Goal: Information Seeking & Learning: Check status

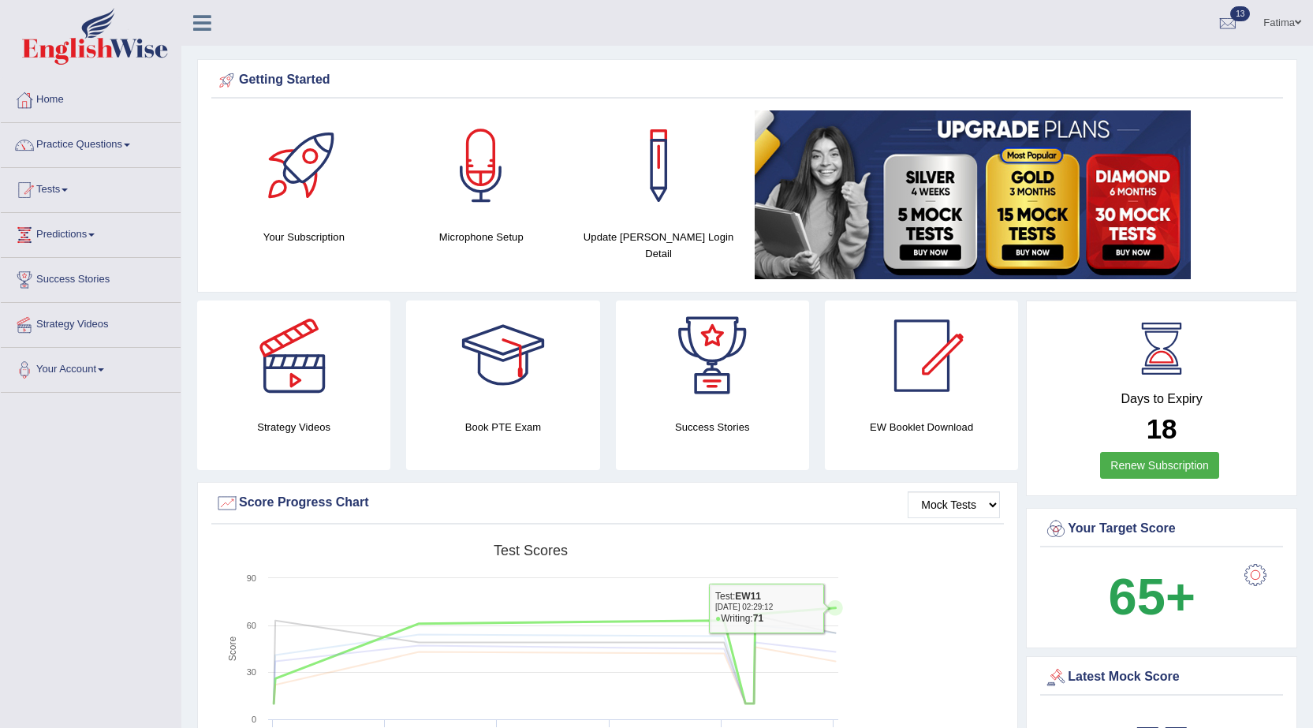
click at [832, 575] on rect at bounding box center [530, 658] width 631 height 244
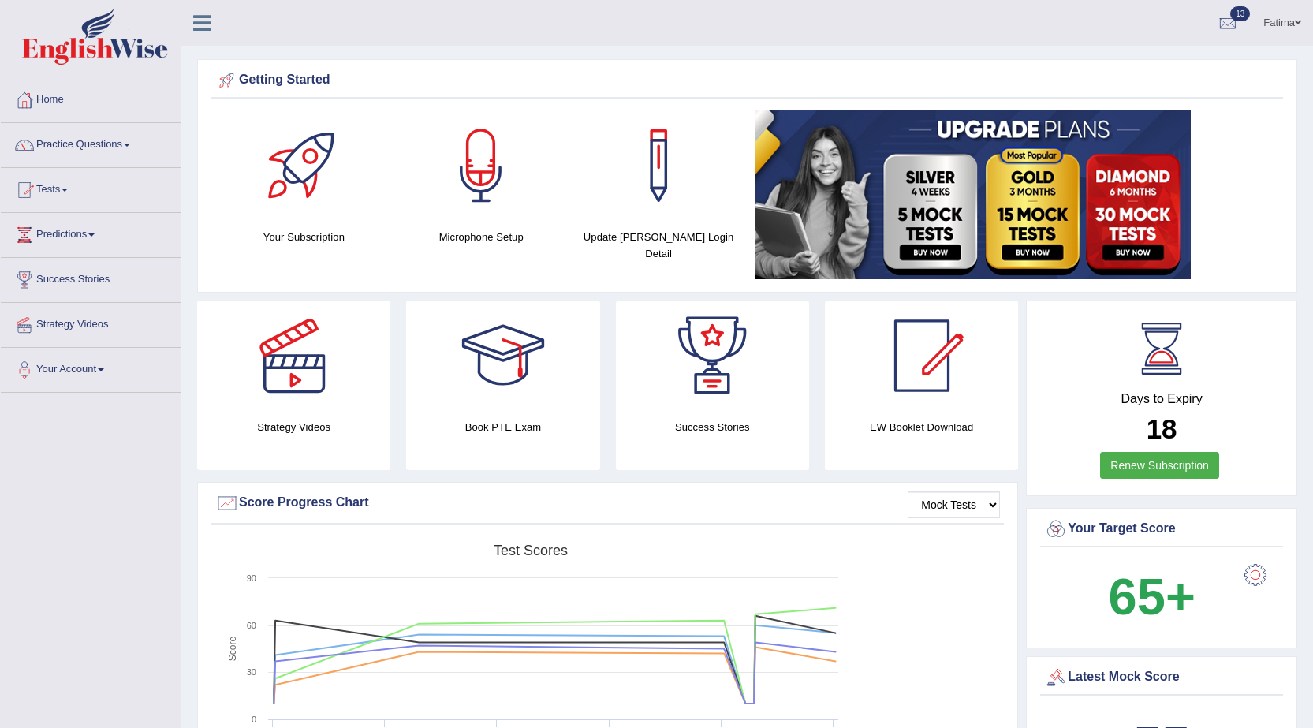
click at [1255, 476] on div "Days to Expiry 18 Renew Subscription" at bounding box center [1161, 400] width 243 height 174
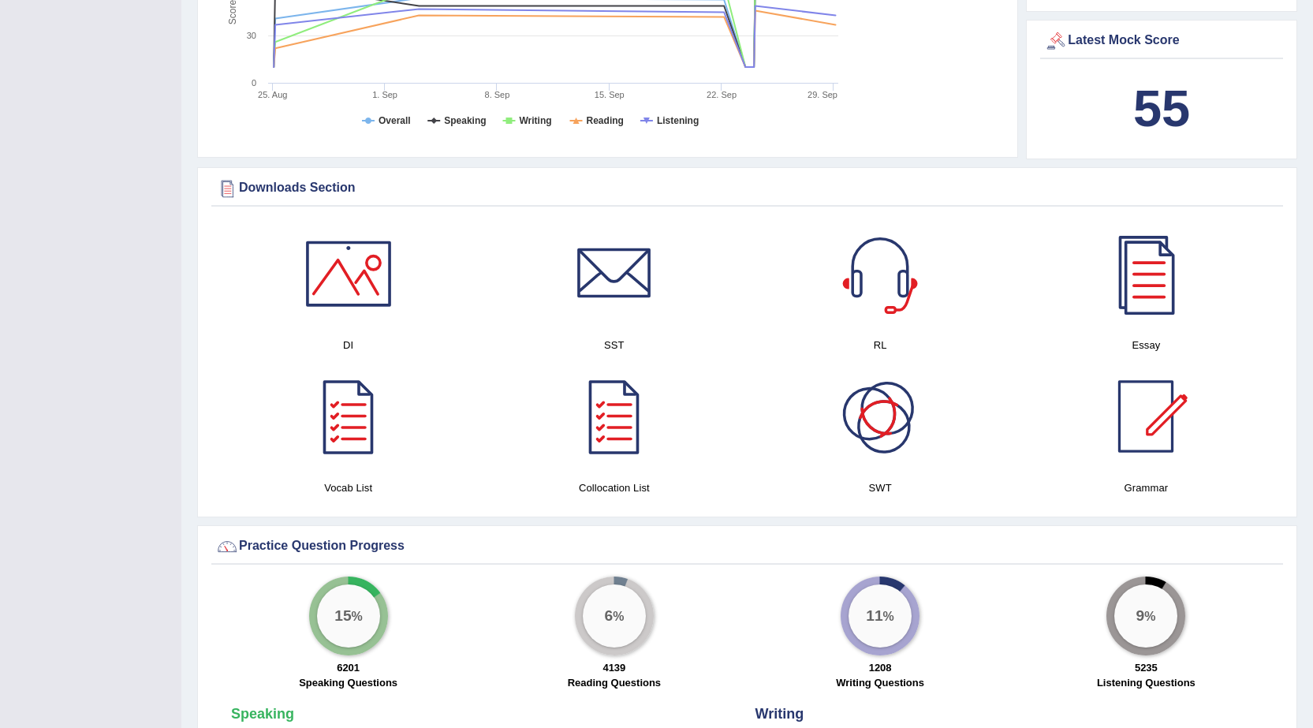
click at [1005, 491] on h4 "SWT" at bounding box center [880, 487] width 250 height 17
click at [1005, 490] on h4 "SWT" at bounding box center [880, 487] width 250 height 17
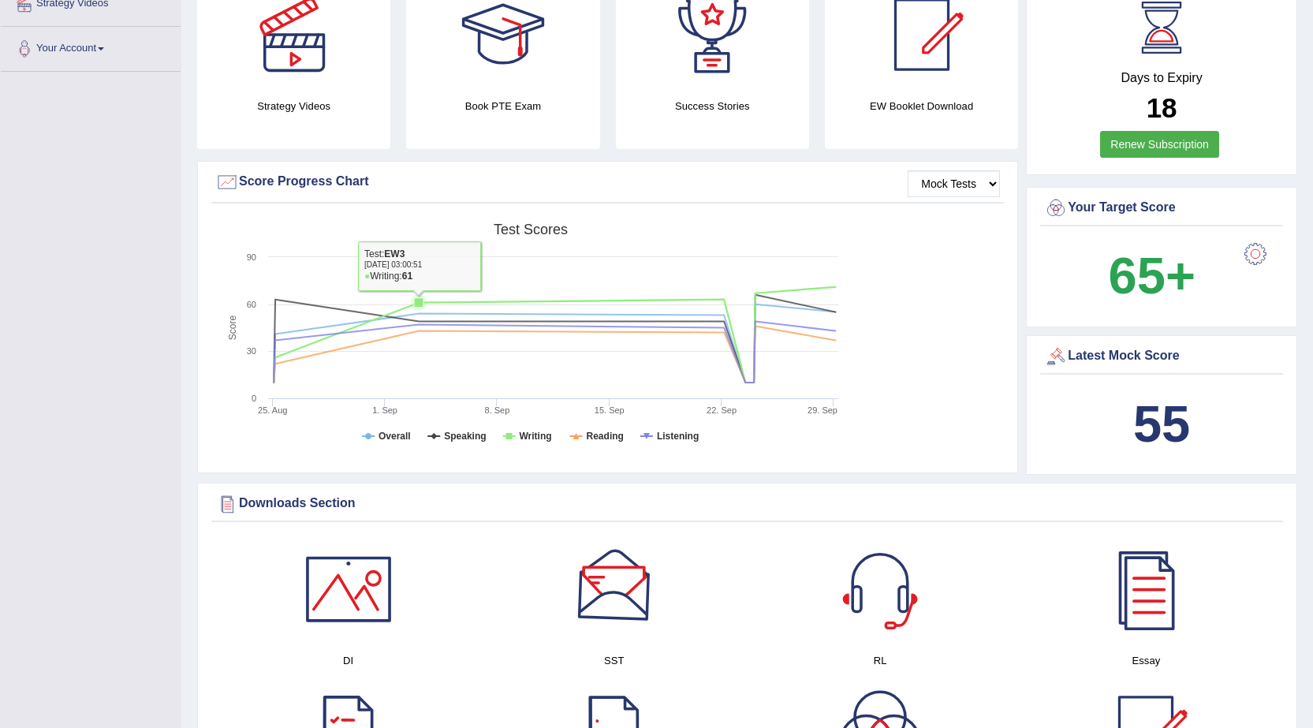
scroll to position [0, 0]
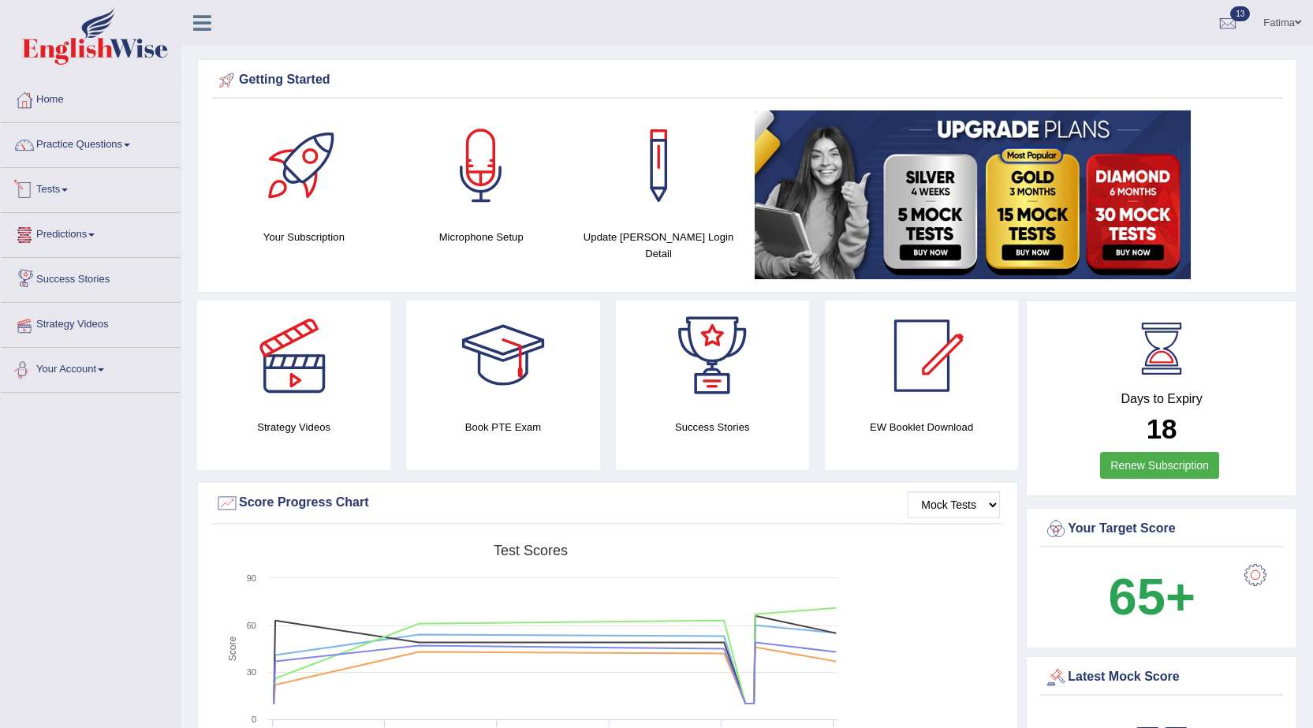
click at [58, 183] on link "Tests" at bounding box center [91, 187] width 180 height 39
click at [86, 245] on link "Take Mock Test" at bounding box center [102, 255] width 147 height 28
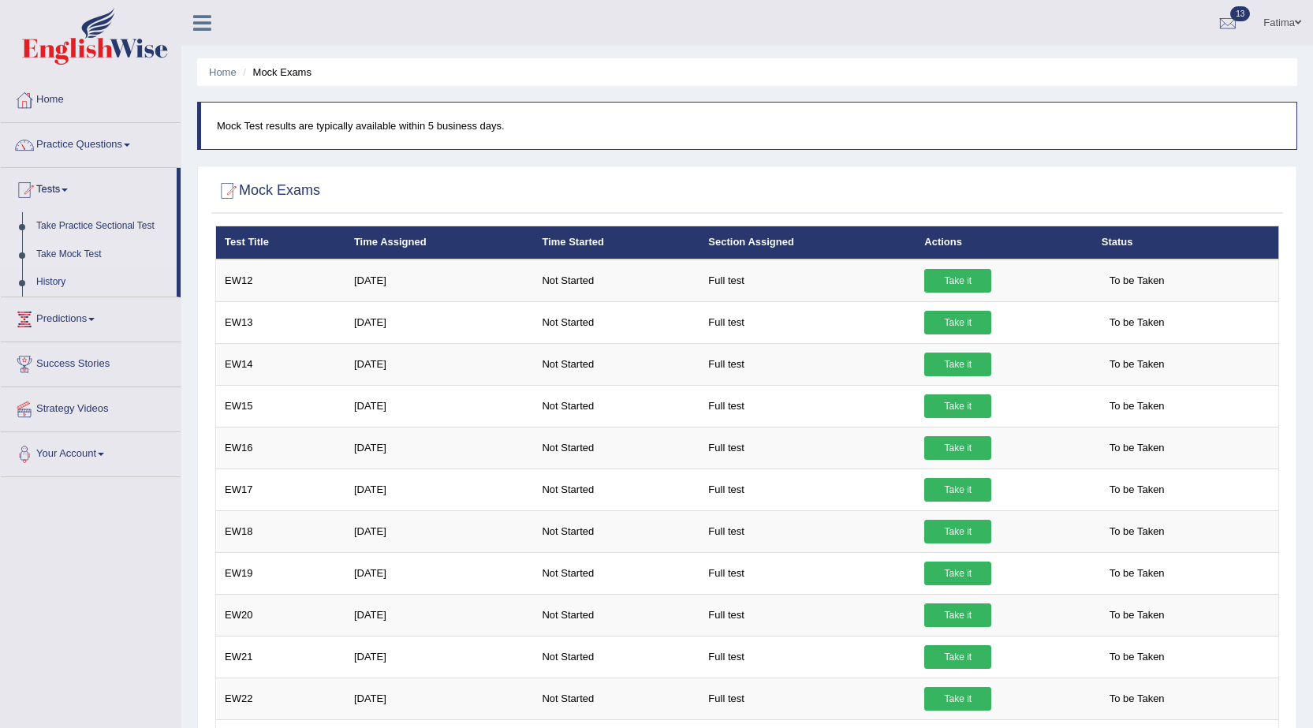
click at [745, 247] on th "Section Assigned" at bounding box center [807, 242] width 216 height 33
click at [137, 223] on link "Take Practice Sectional Test" at bounding box center [102, 226] width 147 height 28
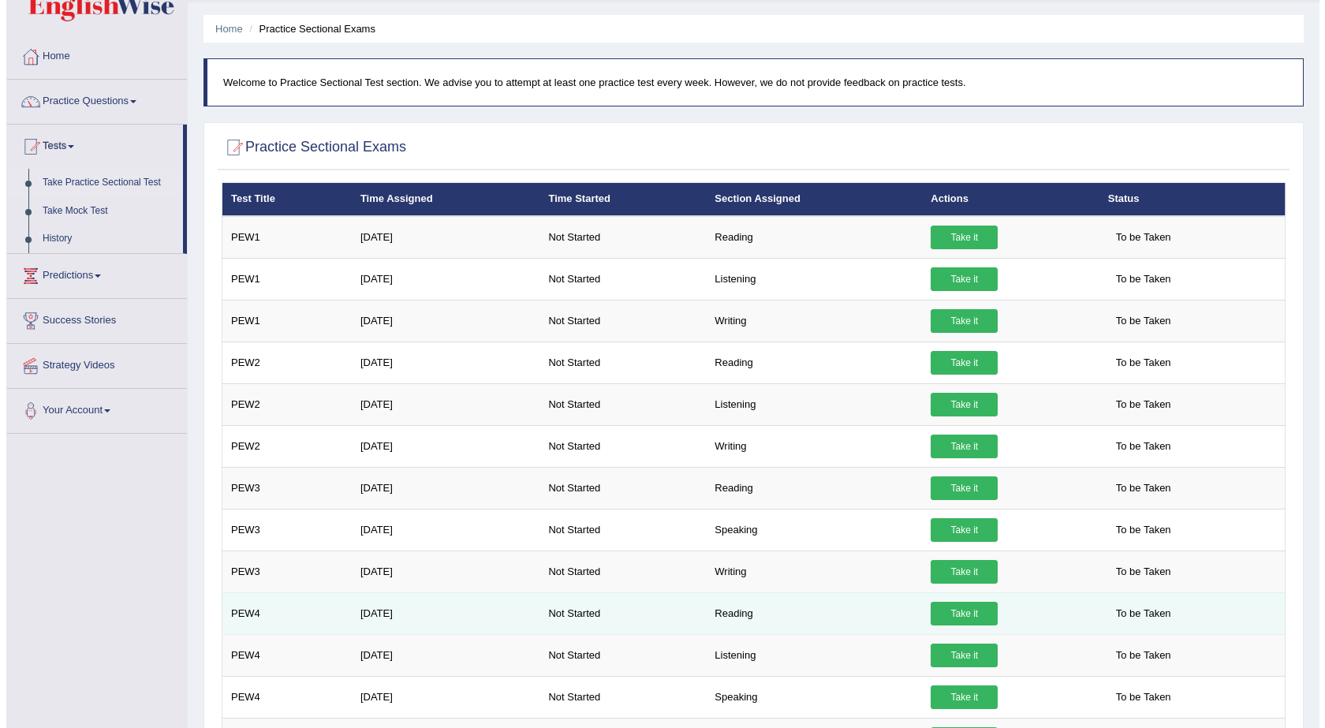
scroll to position [250, 0]
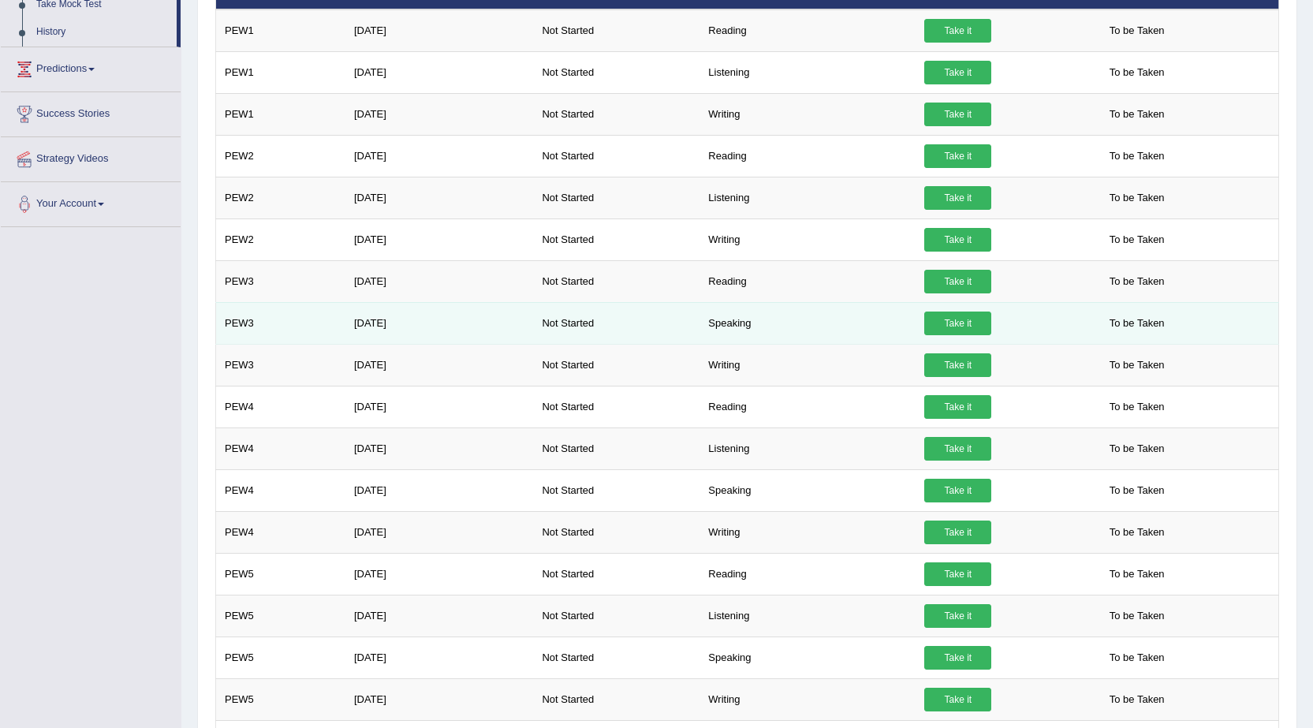
click at [962, 325] on link "Take it" at bounding box center [957, 323] width 67 height 24
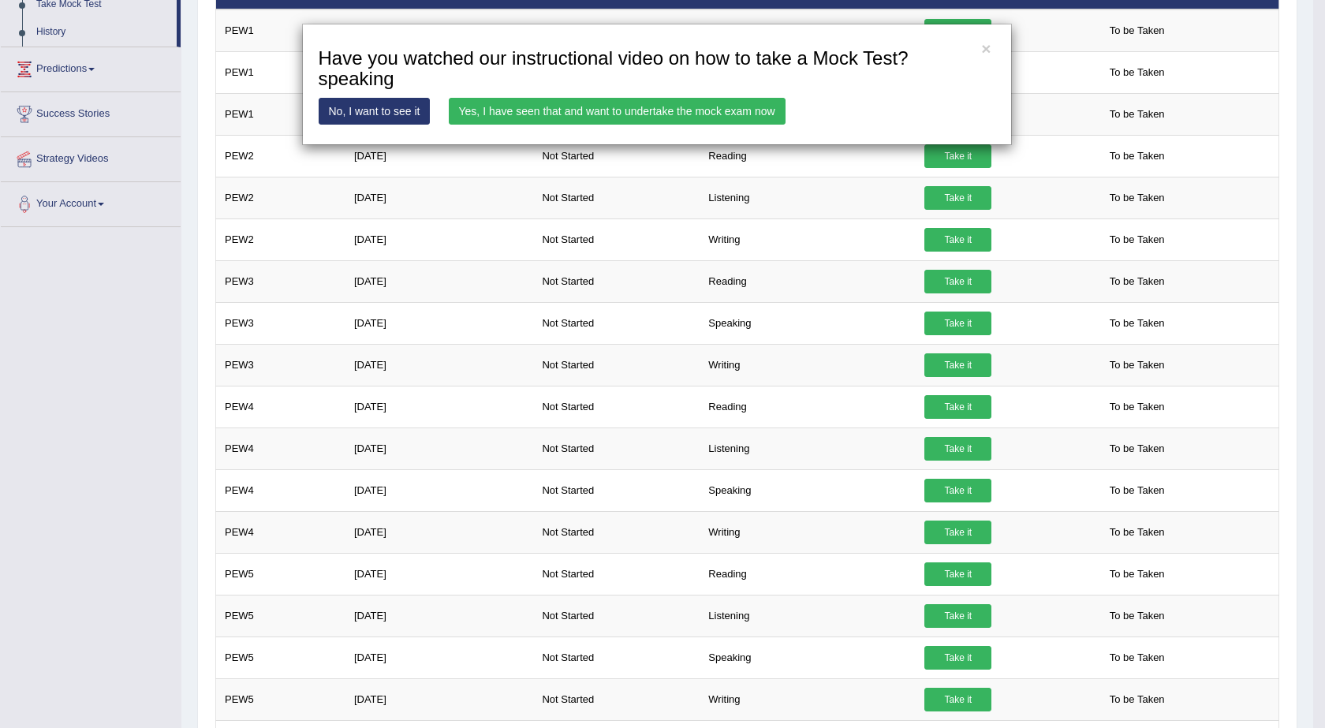
click at [573, 114] on link "Yes, I have seen that and want to undertake the mock exam now" at bounding box center [617, 111] width 337 height 27
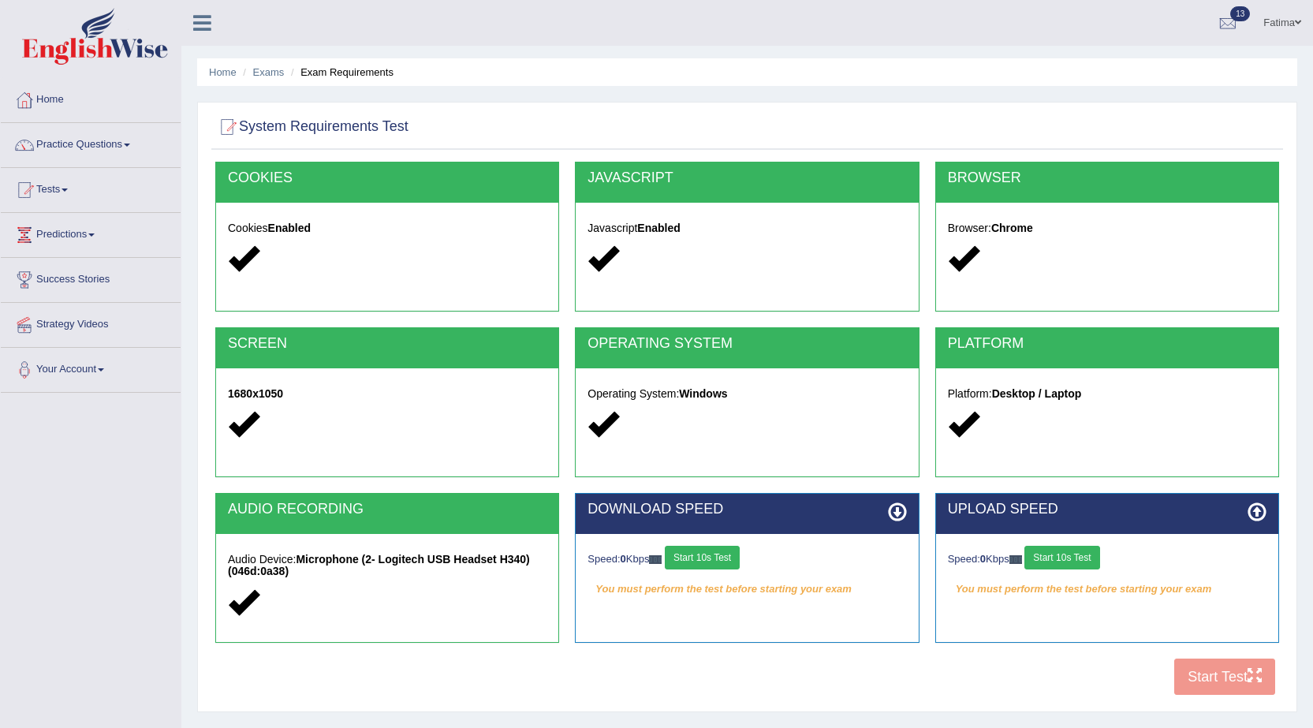
click at [681, 555] on button "Start 10s Test" at bounding box center [702, 558] width 75 height 24
click at [743, 564] on button "Start 10s Test" at bounding box center [719, 558] width 75 height 24
click at [743, 564] on button "Start 10s Test" at bounding box center [725, 558] width 75 height 24
click at [742, 563] on button "Start 10s Test" at bounding box center [725, 558] width 75 height 24
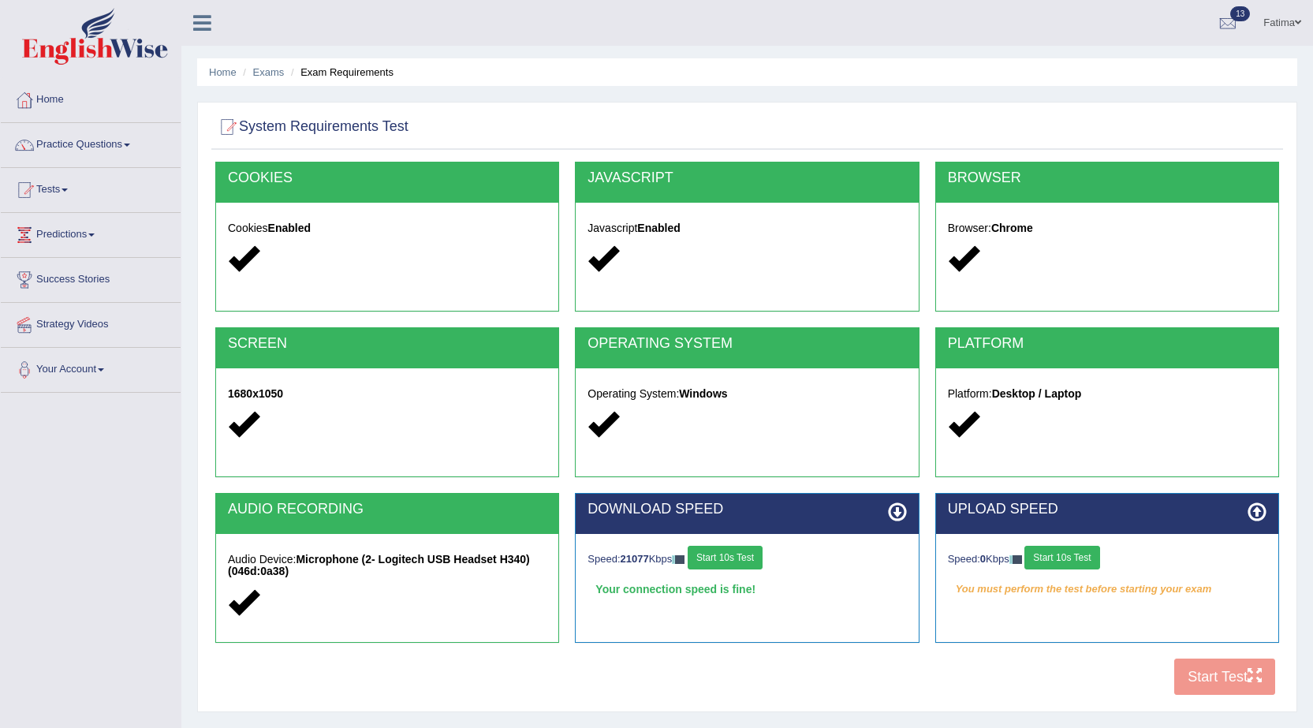
click at [1045, 561] on button "Start 10s Test" at bounding box center [1061, 558] width 75 height 24
click at [1083, 558] on button "Start 10s Test" at bounding box center [1084, 558] width 75 height 24
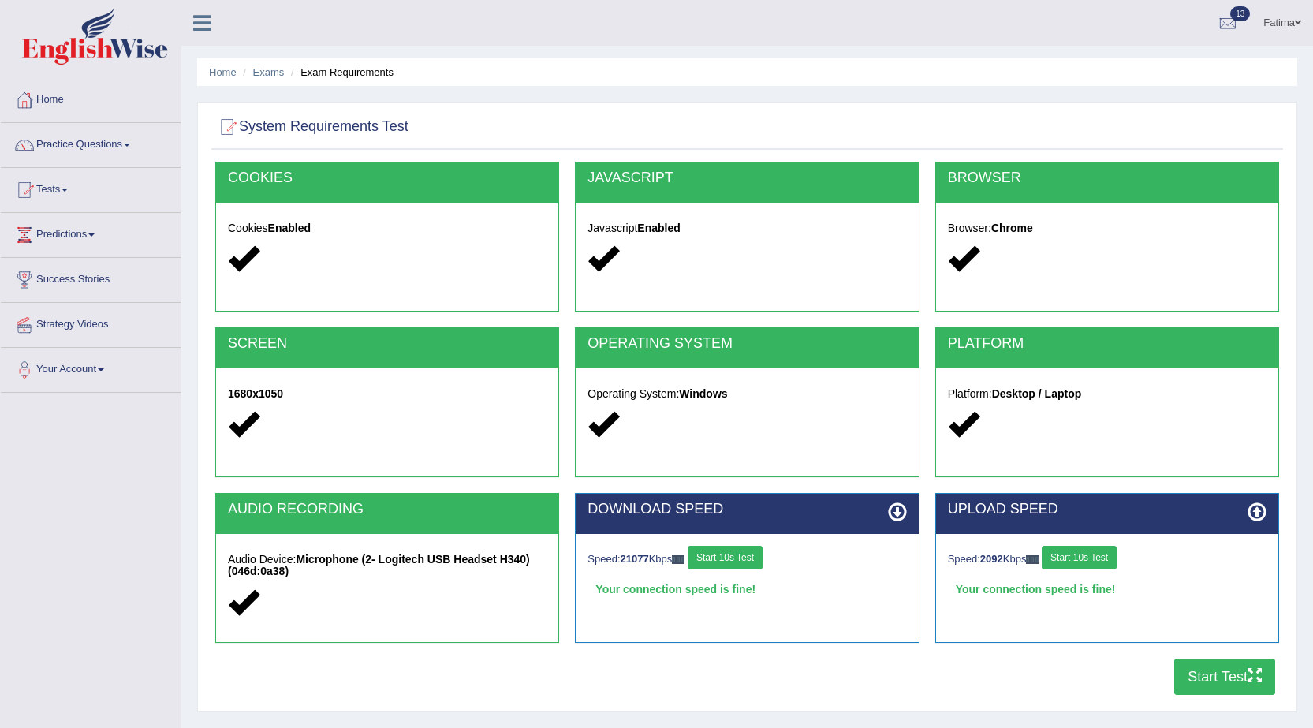
drag, startPoint x: 1097, startPoint y: 596, endPoint x: 1185, endPoint y: 696, distance: 132.9
click at [1184, 696] on div "COOKIES Cookies Enabled JAVASCRIPT Javascript Enabled BROWSER Browser: Chrome S…" at bounding box center [747, 433] width 1072 height 542
click at [1196, 682] on button "Start Test" at bounding box center [1224, 676] width 101 height 36
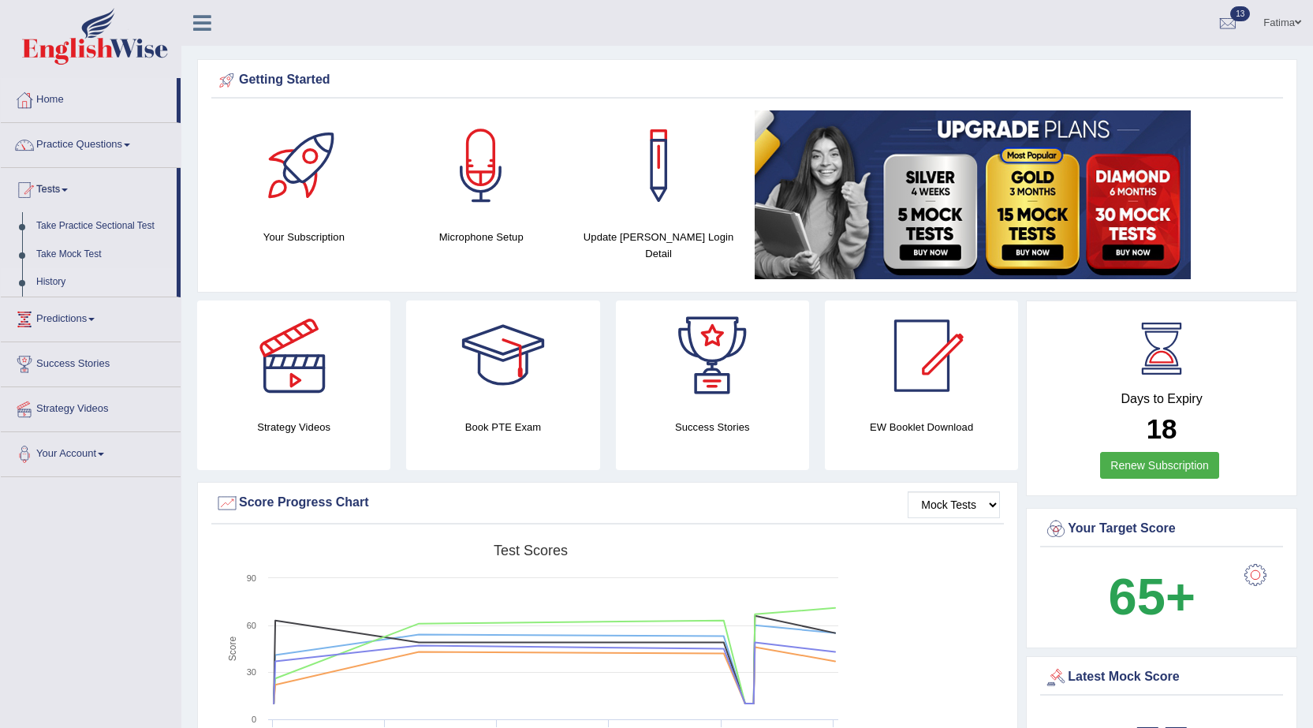
click at [63, 277] on link "History" at bounding box center [102, 282] width 147 height 28
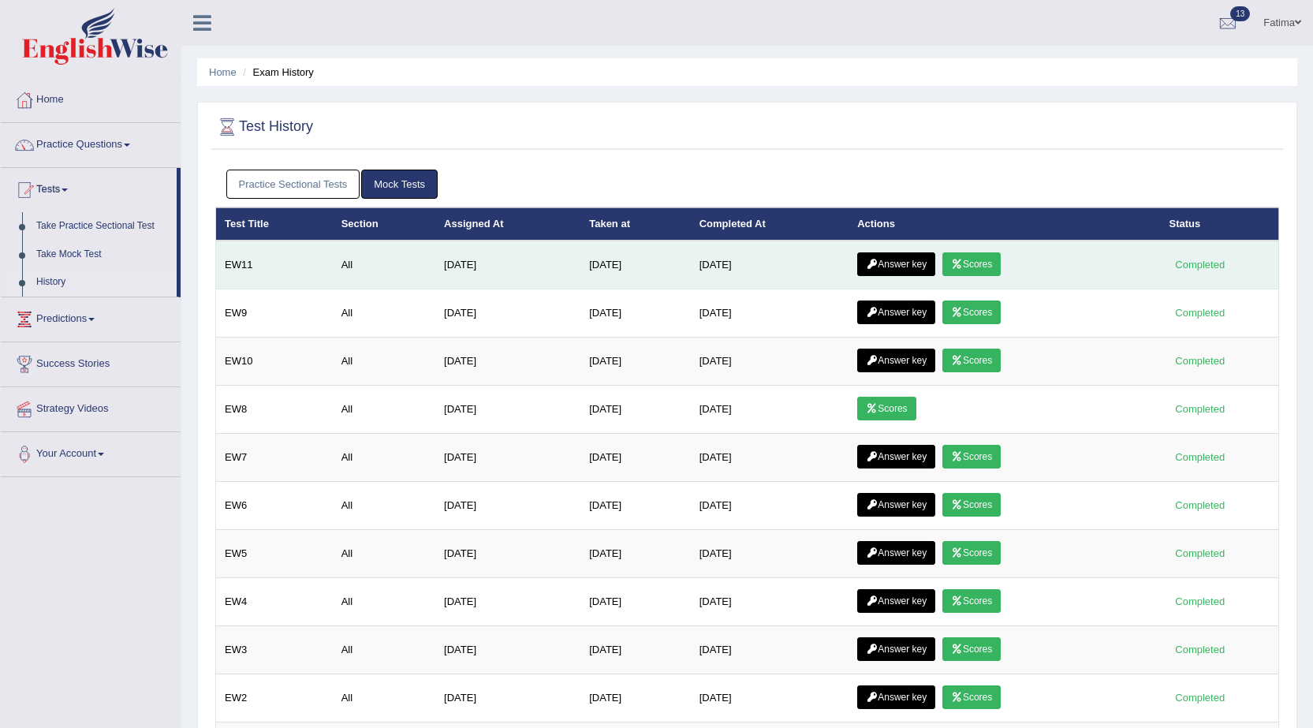
click at [989, 261] on link "Scores" at bounding box center [971, 264] width 58 height 24
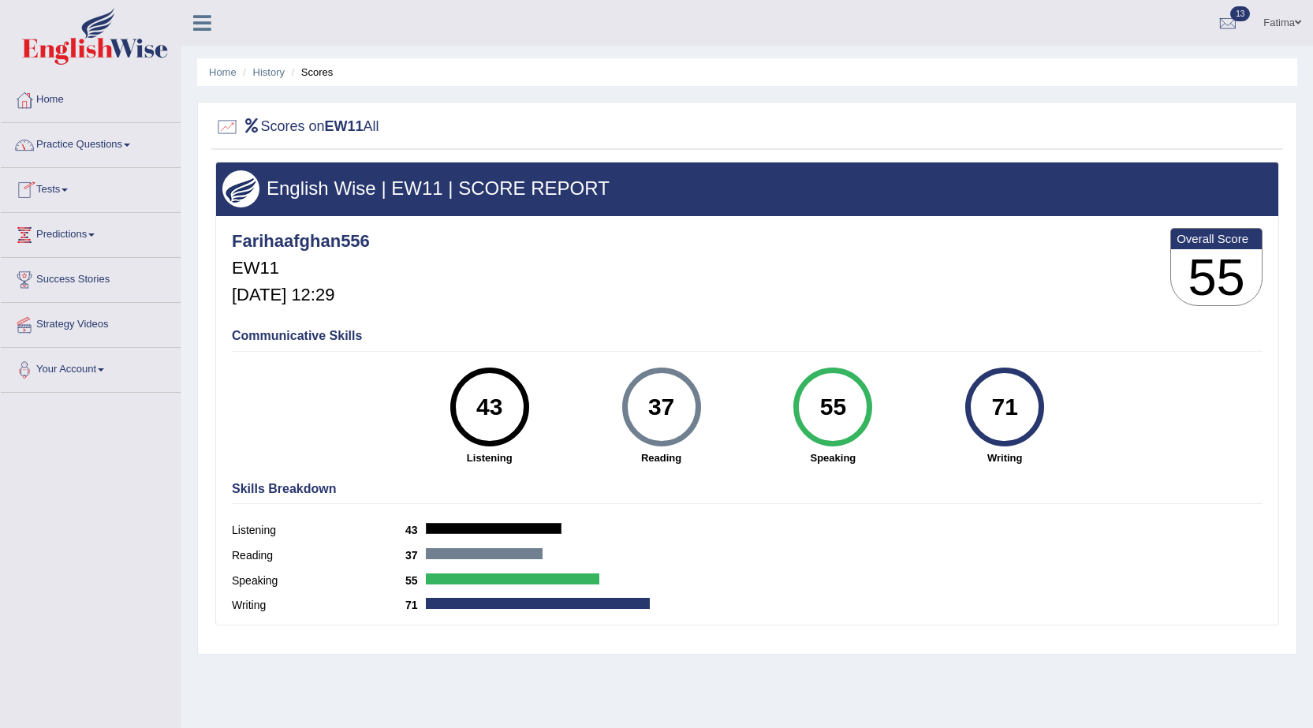
click at [43, 188] on link "Tests" at bounding box center [91, 187] width 180 height 39
click at [53, 285] on link "History" at bounding box center [102, 282] width 147 height 28
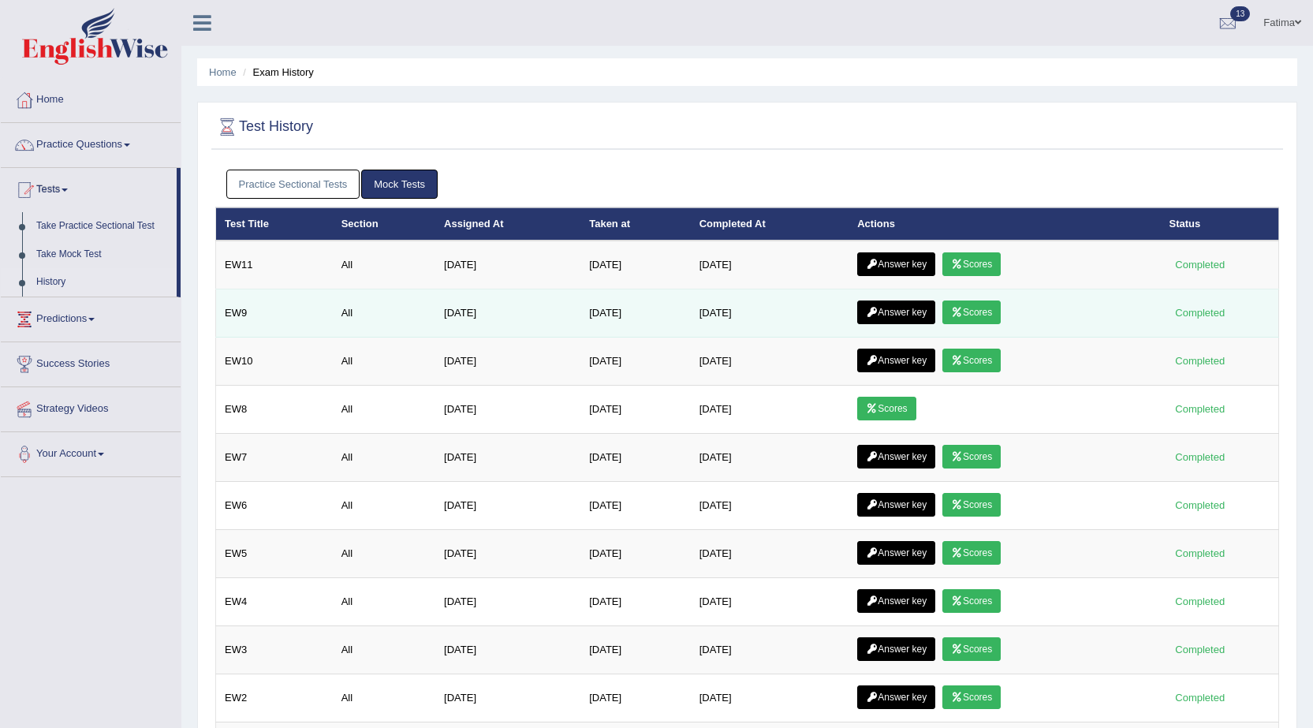
click at [970, 306] on link "Scores" at bounding box center [971, 312] width 58 height 24
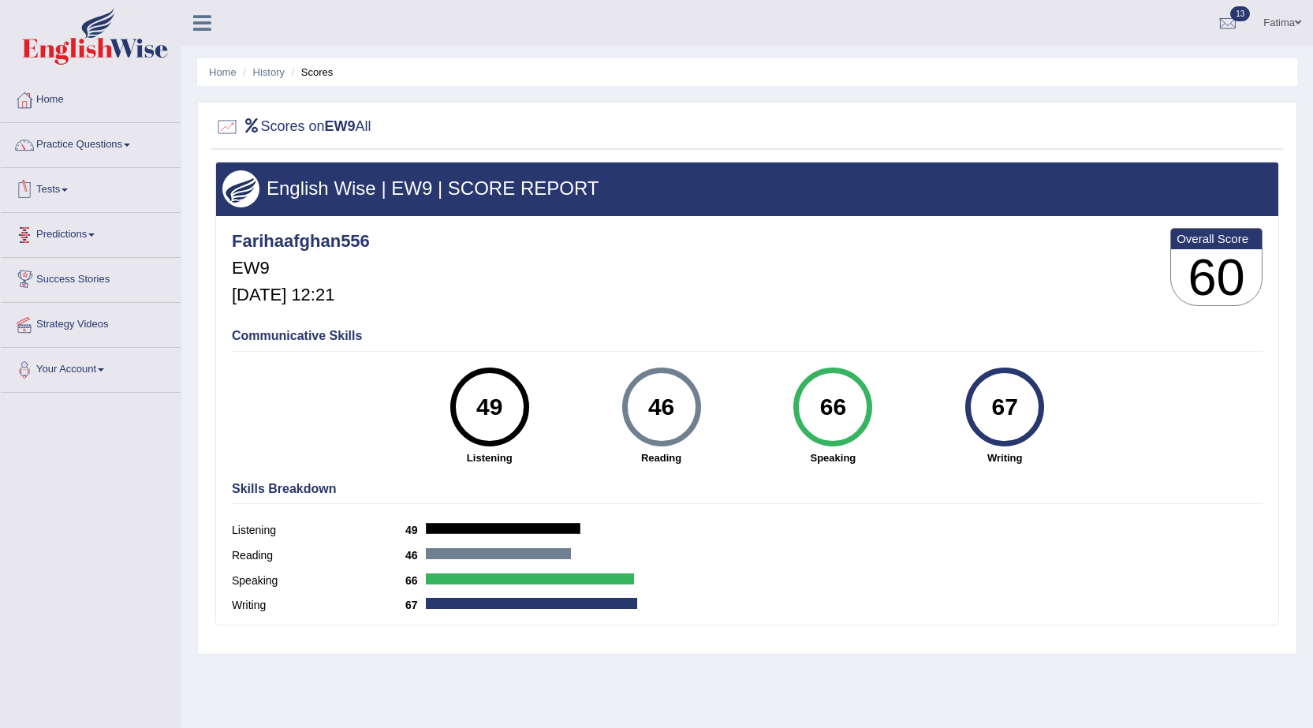
click at [69, 185] on link "Tests" at bounding box center [91, 187] width 180 height 39
click at [49, 270] on link "History" at bounding box center [102, 282] width 147 height 28
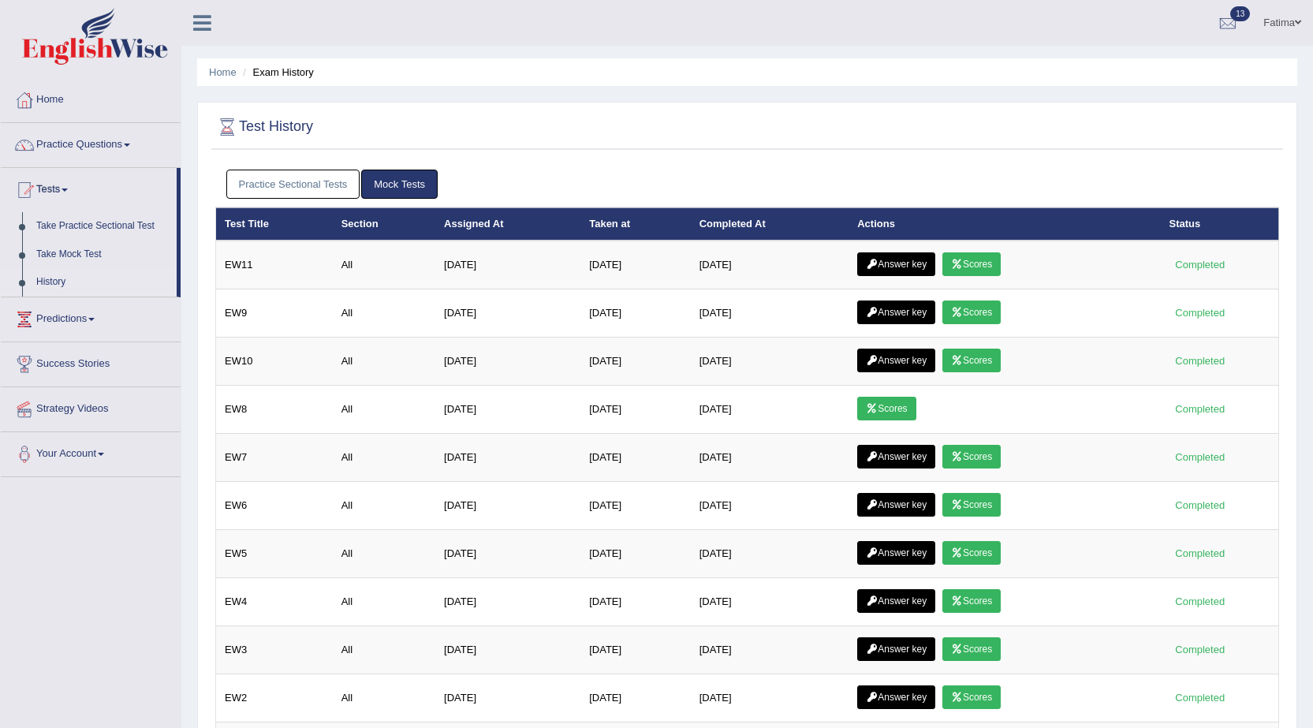
click at [976, 360] on link "Scores" at bounding box center [971, 361] width 58 height 24
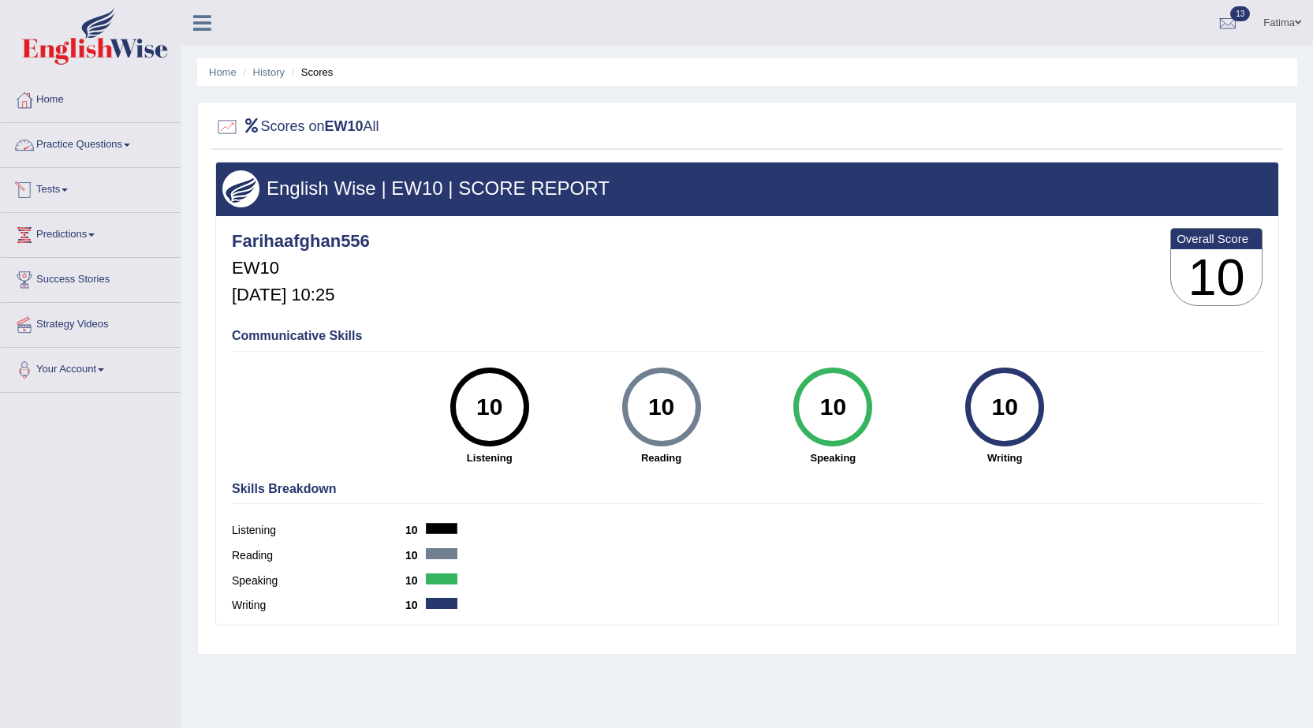
click at [51, 188] on link "Tests" at bounding box center [91, 187] width 180 height 39
click at [58, 276] on link "History" at bounding box center [102, 282] width 147 height 28
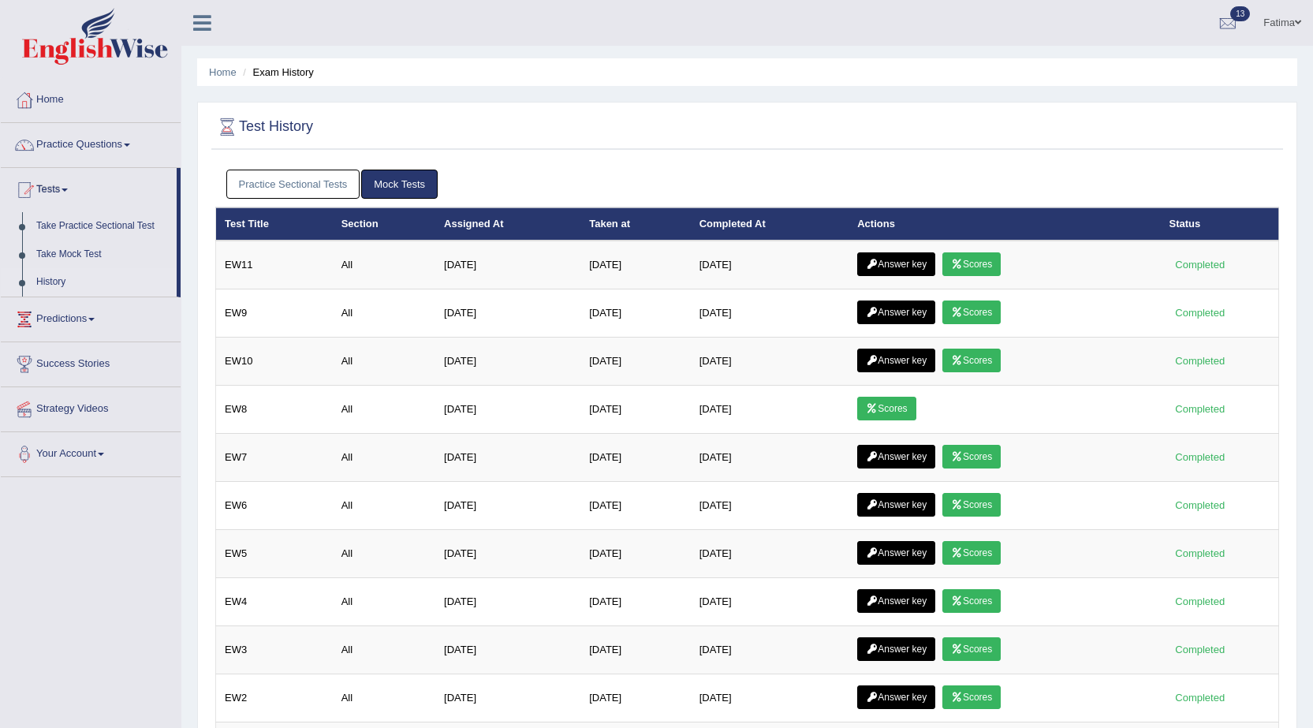
click at [305, 186] on link "Practice Sectional Tests" at bounding box center [293, 184] width 134 height 29
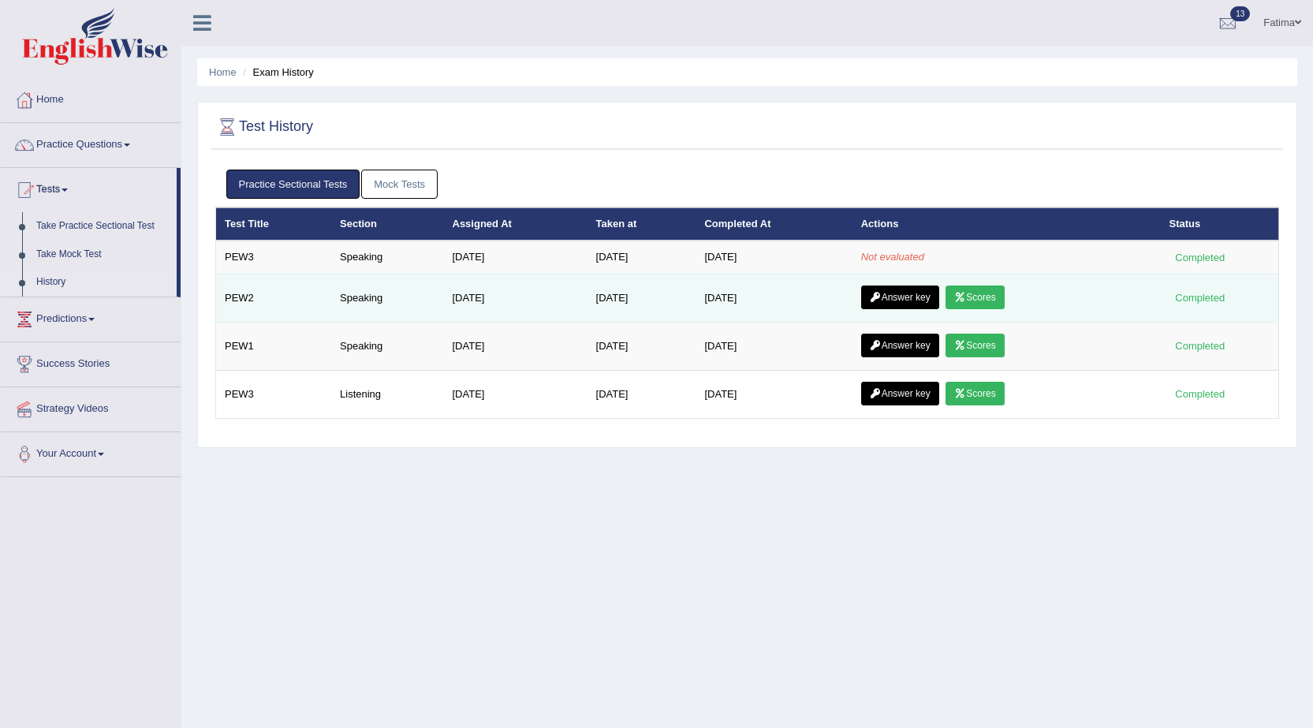
click at [976, 300] on link "Scores" at bounding box center [974, 297] width 58 height 24
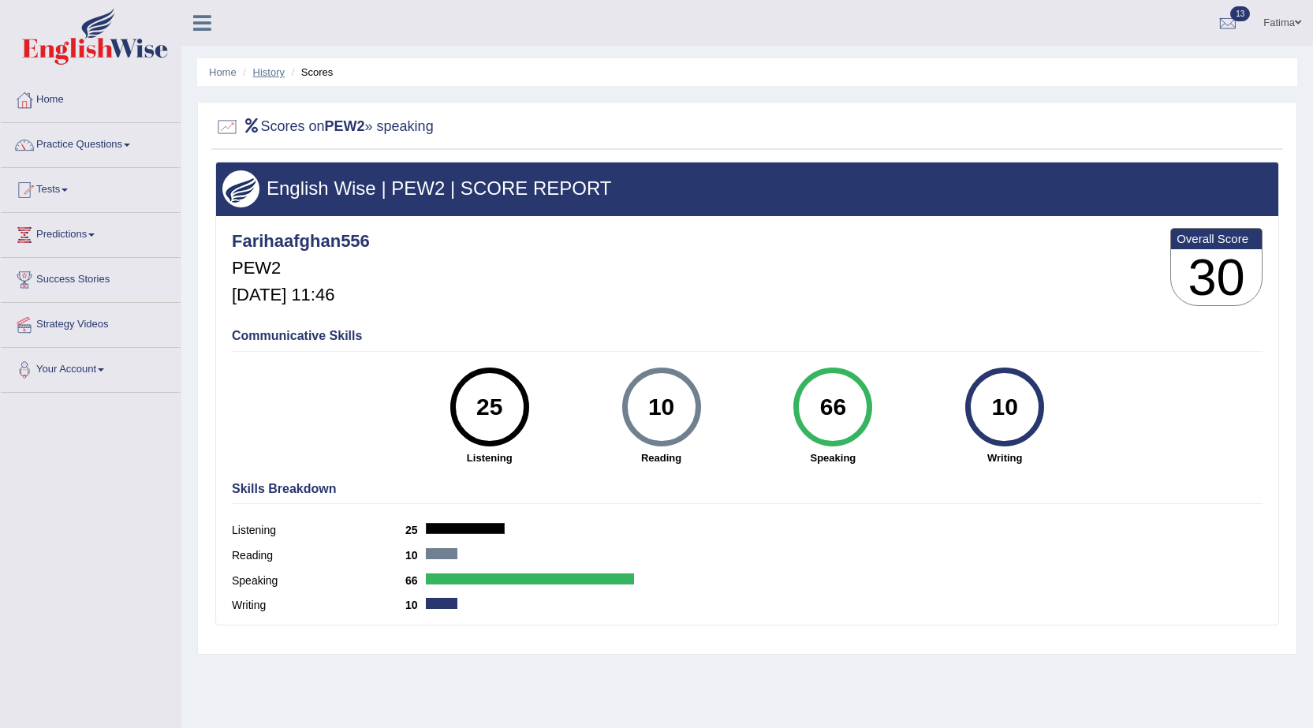
click at [258, 69] on link "History" at bounding box center [269, 72] width 32 height 12
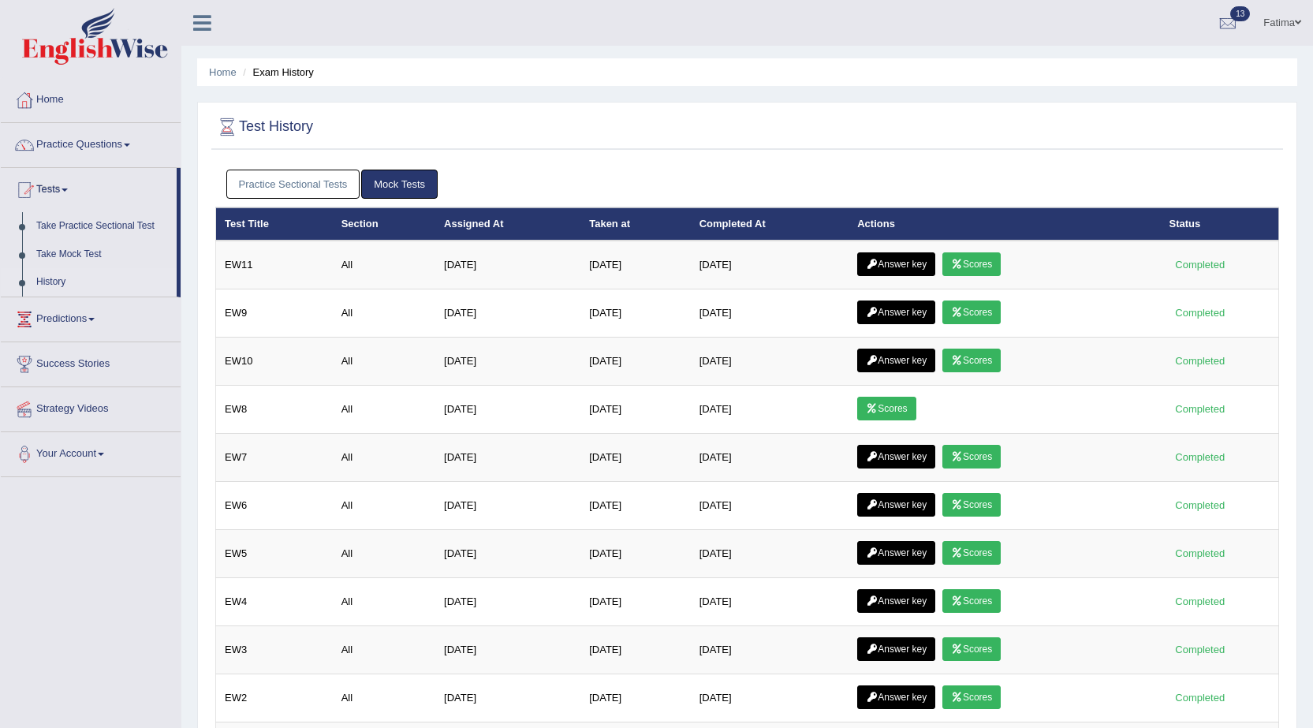
click at [273, 171] on link "Practice Sectional Tests" at bounding box center [293, 184] width 134 height 29
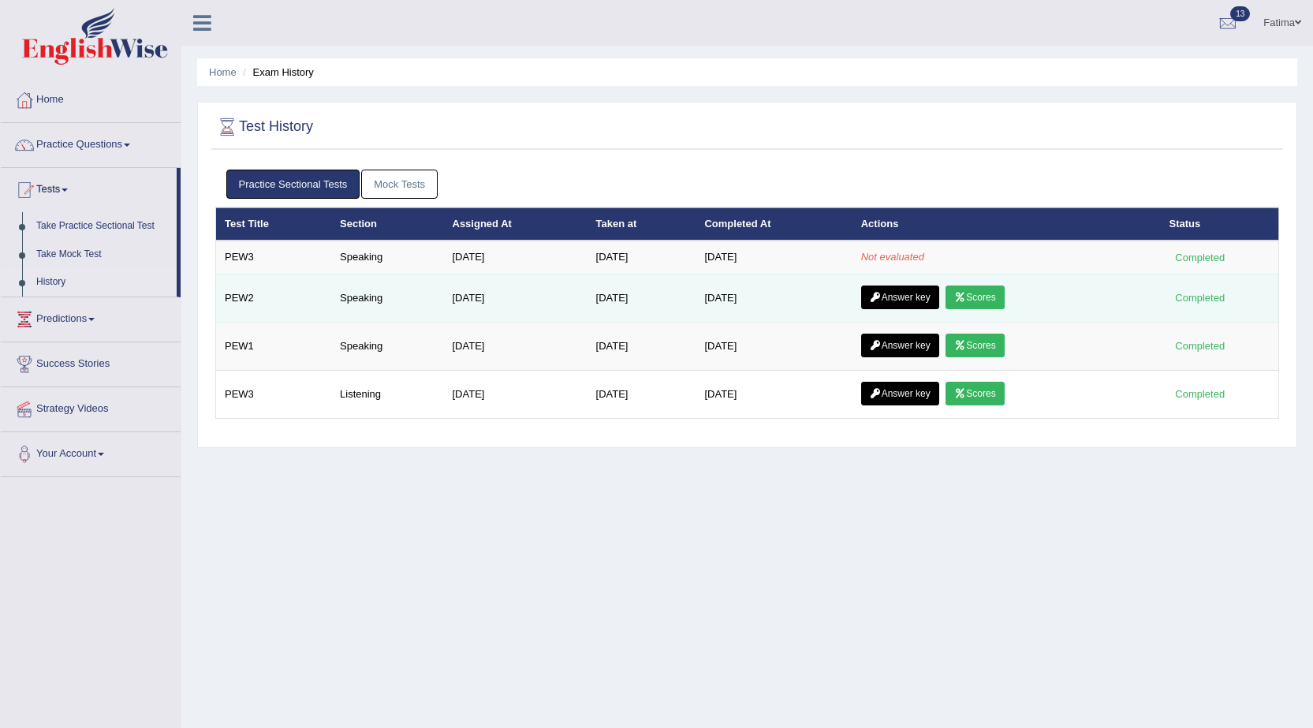
click at [908, 300] on link "Answer key" at bounding box center [900, 297] width 78 height 24
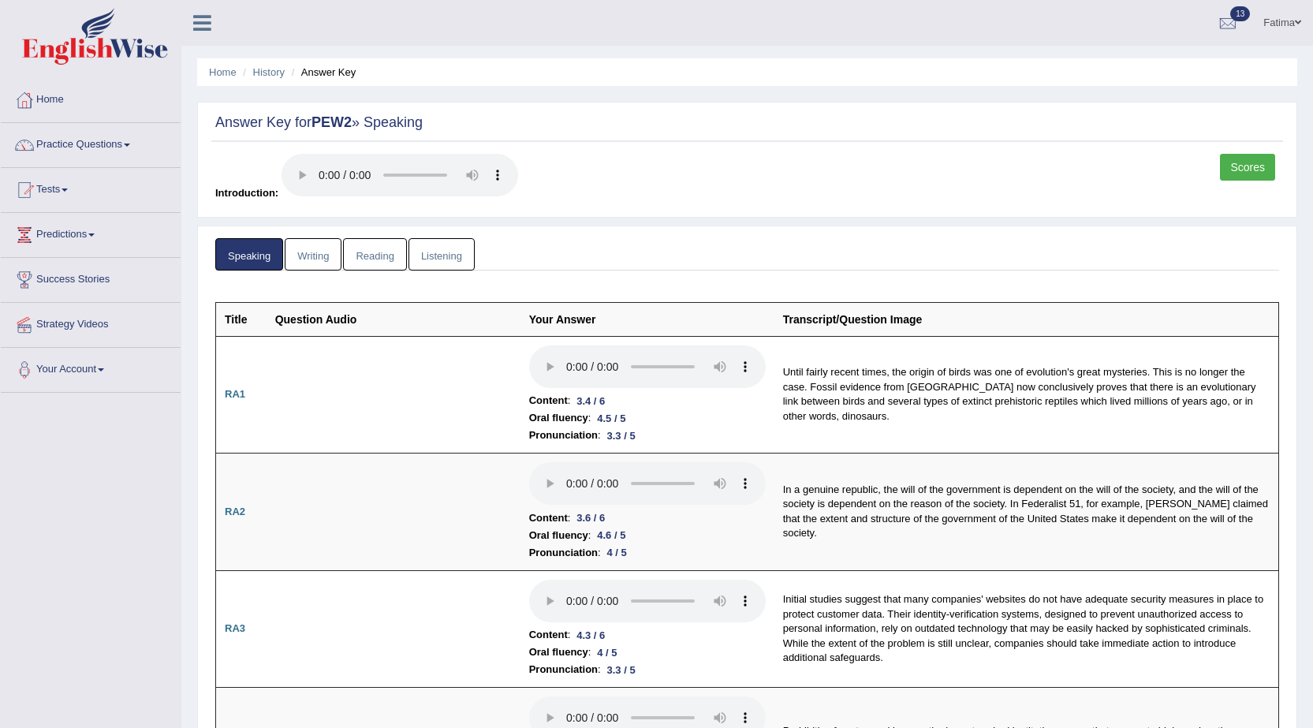
click at [1286, 24] on link "Fatima" at bounding box center [1282, 20] width 62 height 41
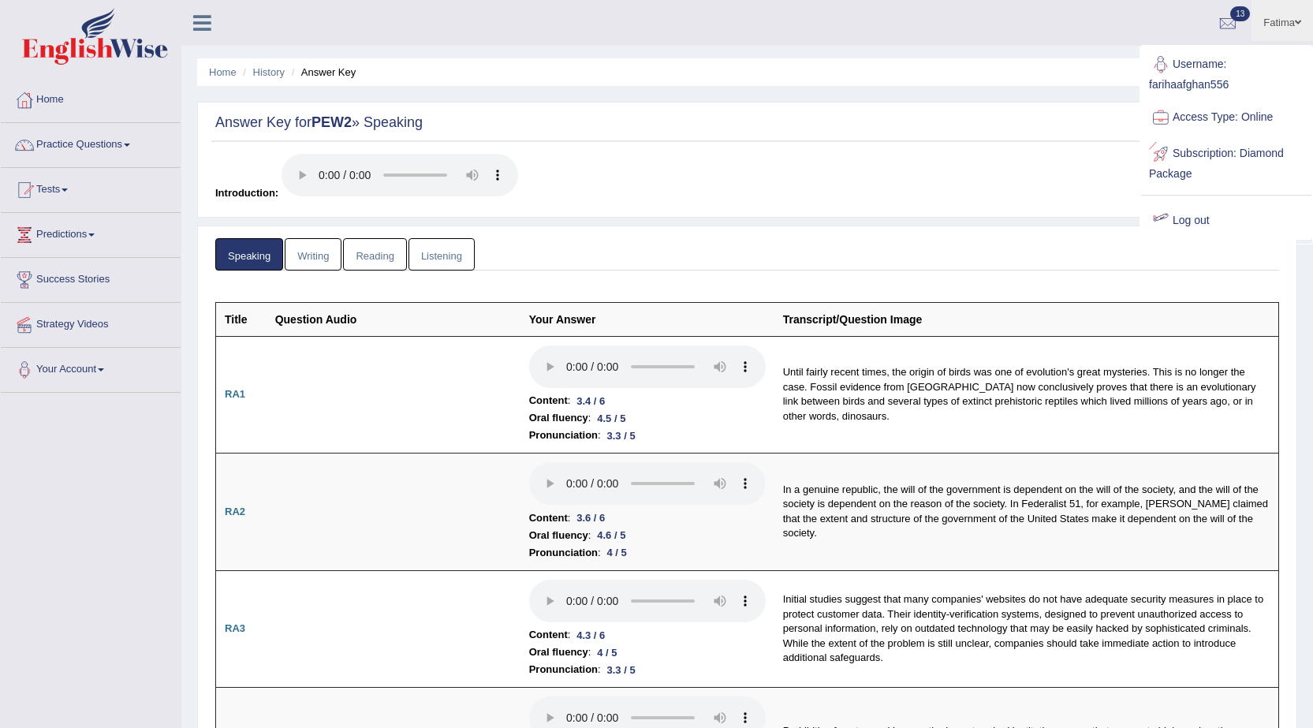
click at [1182, 214] on link "Log out" at bounding box center [1226, 221] width 170 height 36
